Goal: Transaction & Acquisition: Purchase product/service

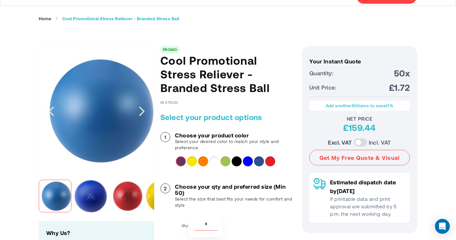
scroll to position [46, 0]
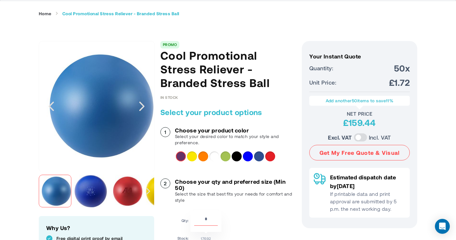
click at [397, 68] on span "50x" at bounding box center [402, 67] width 16 height 11
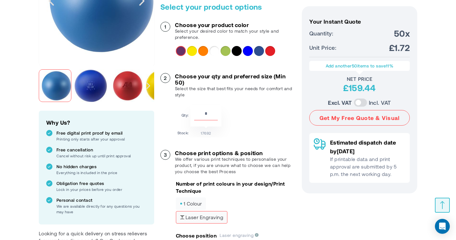
scroll to position [151, 0]
click at [202, 113] on input "**" at bounding box center [206, 115] width 24 height 11
type input "***"
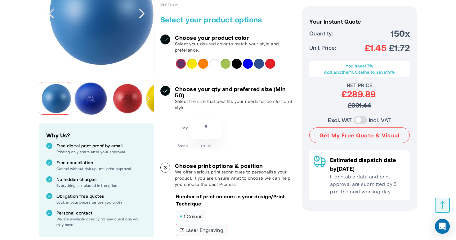
scroll to position [137, 0]
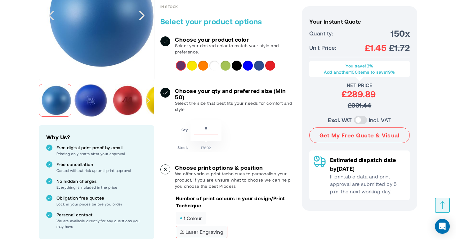
click at [356, 118] on label at bounding box center [360, 120] width 13 height 8
click at [357, 122] on label at bounding box center [360, 120] width 13 height 8
click at [355, 120] on label at bounding box center [360, 120] width 13 height 8
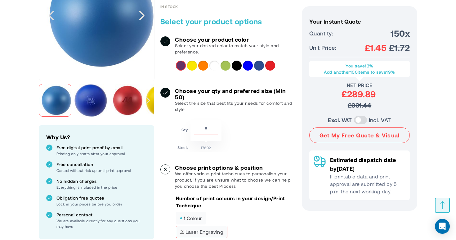
click at [357, 118] on label at bounding box center [360, 120] width 13 height 8
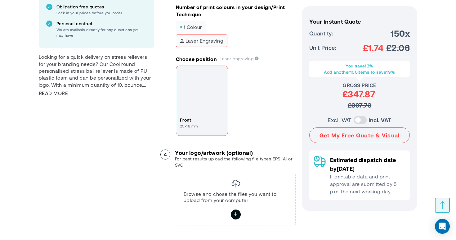
scroll to position [361, 0]
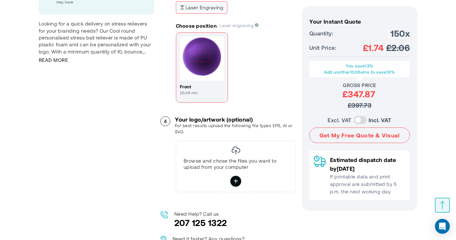
click at [236, 184] on icon at bounding box center [236, 181] width 5 height 11
click at [0, 0] on input "file" at bounding box center [0, 0] width 0 height 0
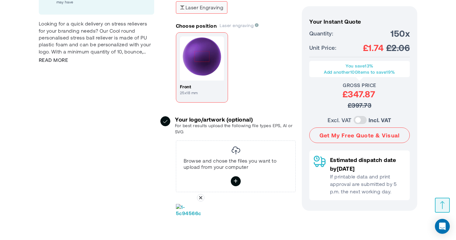
click at [265, 103] on div "front 25x18 mm" at bounding box center [236, 67] width 120 height 71
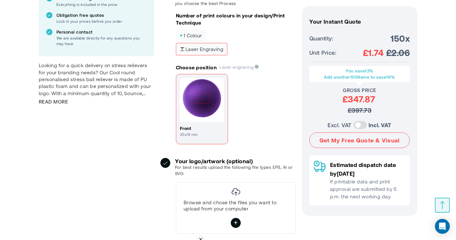
scroll to position [319, 0]
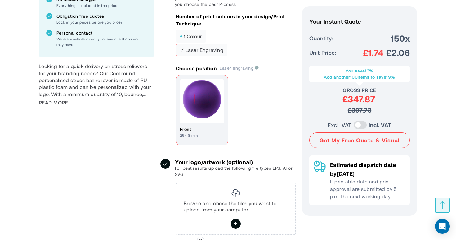
click at [202, 103] on img at bounding box center [202, 101] width 44 height 44
click at [223, 109] on img at bounding box center [202, 101] width 44 height 44
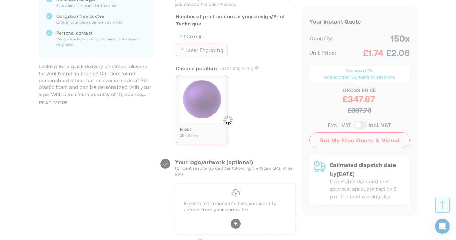
click at [223, 109] on img at bounding box center [228, 120] width 68 height 46
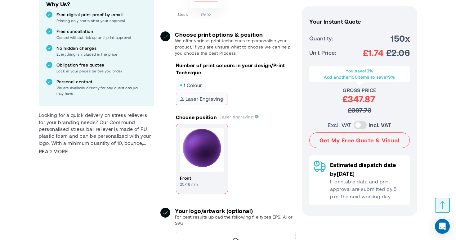
scroll to position [268, 0]
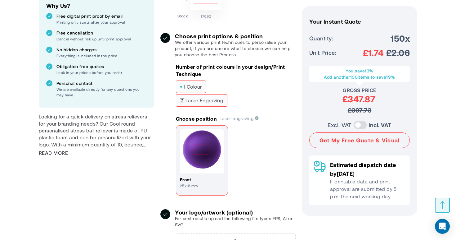
click at [190, 88] on span "1 colour" at bounding box center [191, 86] width 22 height 4
click at [180, 75] on p "Number of print colours in your design/Print Technique" at bounding box center [236, 70] width 120 height 14
click at [188, 90] on label "1 colour" at bounding box center [191, 86] width 30 height 12
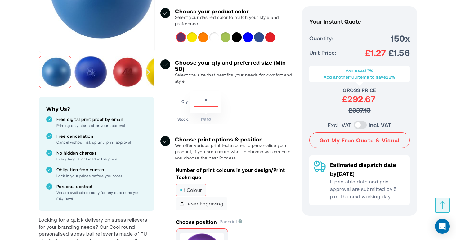
scroll to position [159, 0]
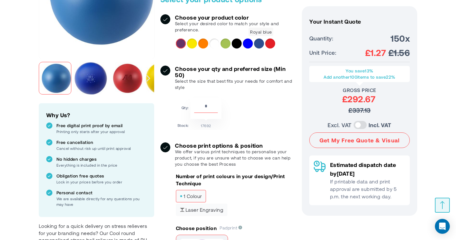
click at [261, 44] on div "Royal blue" at bounding box center [259, 44] width 10 height 10
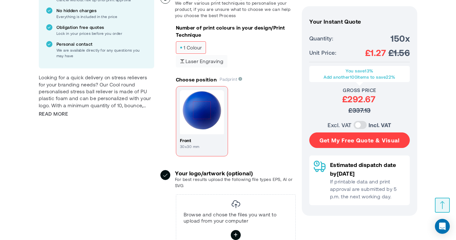
click at [337, 140] on button "Get My Free Quote & Visual" at bounding box center [360, 140] width 101 height 16
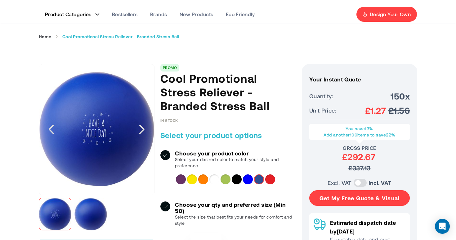
scroll to position [0, 0]
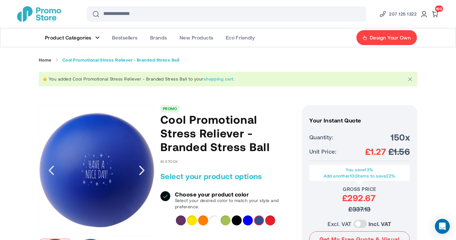
click at [221, 80] on link "shopping cart" at bounding box center [219, 78] width 30 height 5
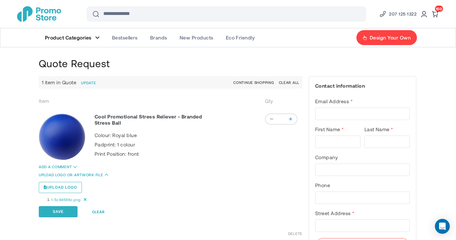
click at [61, 144] on img "Cool Promotional Stress Reliever - Branded Stress Ball" at bounding box center [62, 136] width 47 height 47
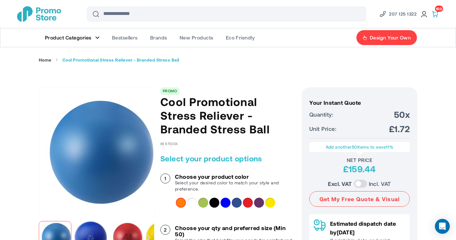
click at [435, 11] on span at bounding box center [435, 13] width 7 height 7
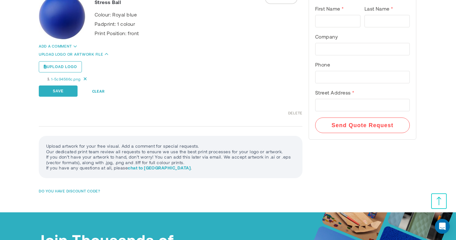
scroll to position [121, 0]
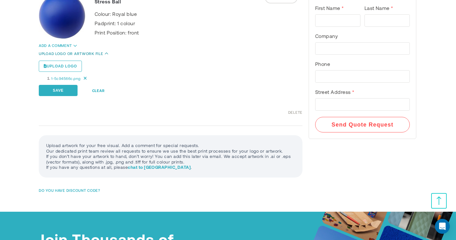
click at [88, 53] on link "Upload logo or artwork file" at bounding box center [71, 53] width 64 height 4
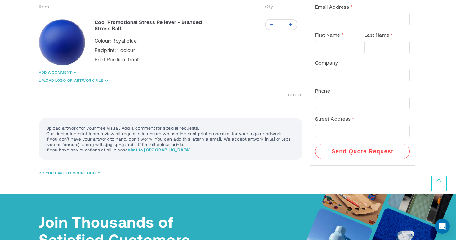
scroll to position [79, 0]
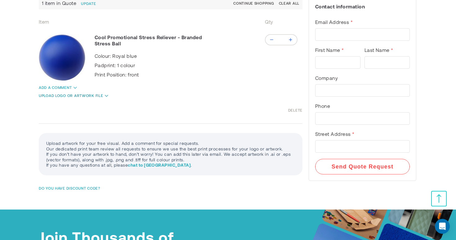
click at [98, 95] on link "Upload logo or artwork file" at bounding box center [71, 95] width 64 height 4
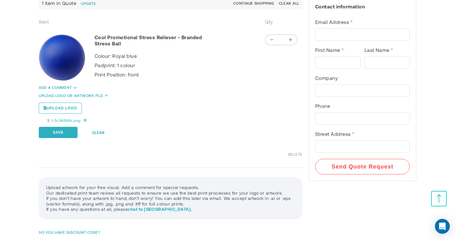
click at [70, 91] on div "Add a comment Save Clear Upload logo or artwork file Upload logo 1-5c94566c.png…" at bounding box center [116, 114] width 155 height 60
click at [67, 86] on link "Add a comment" at bounding box center [55, 87] width 33 height 4
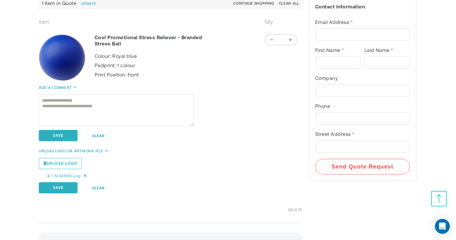
click at [127, 69] on ul "Colour Royal blue Padprint 1 colour Print Position front" at bounding box center [155, 67] width 120 height 28
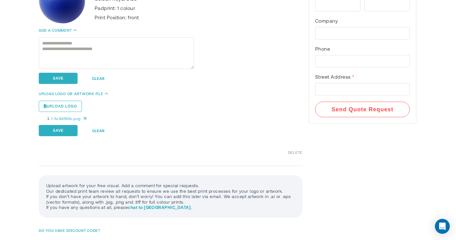
scroll to position [0, 0]
